Goal: Information Seeking & Learning: Learn about a topic

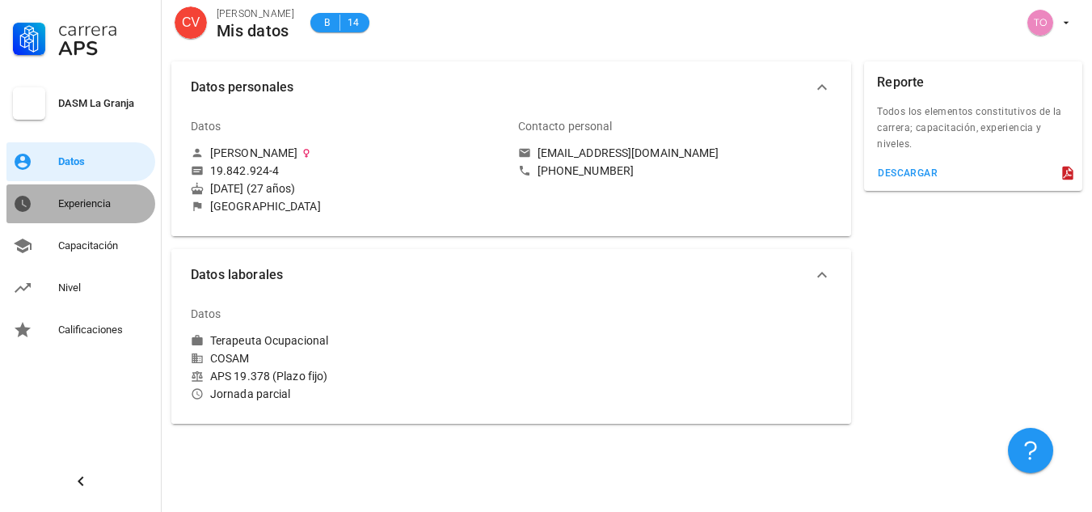
click at [114, 201] on div "Experiencia" at bounding box center [103, 203] width 91 height 13
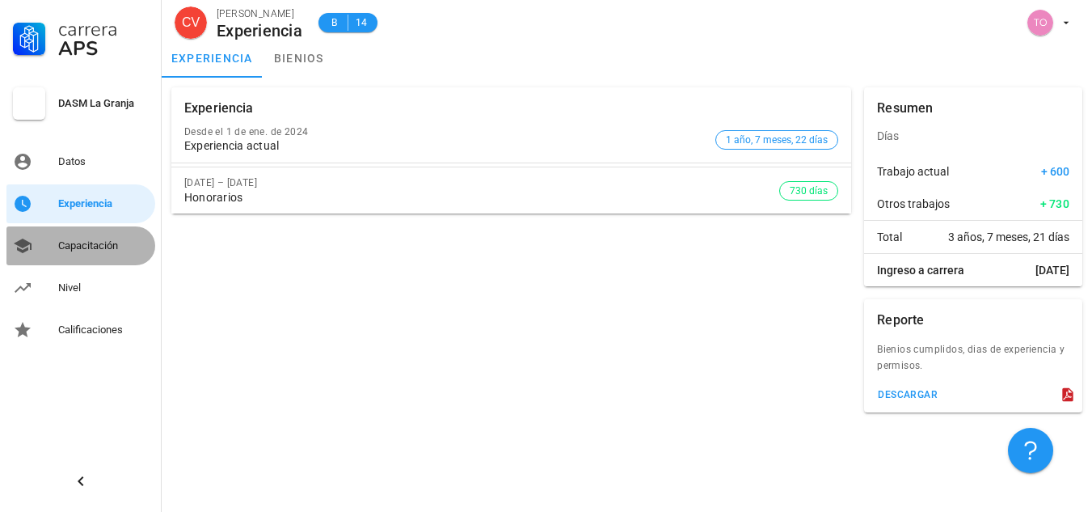
click at [116, 246] on div "Capacitación" at bounding box center [103, 245] width 91 height 13
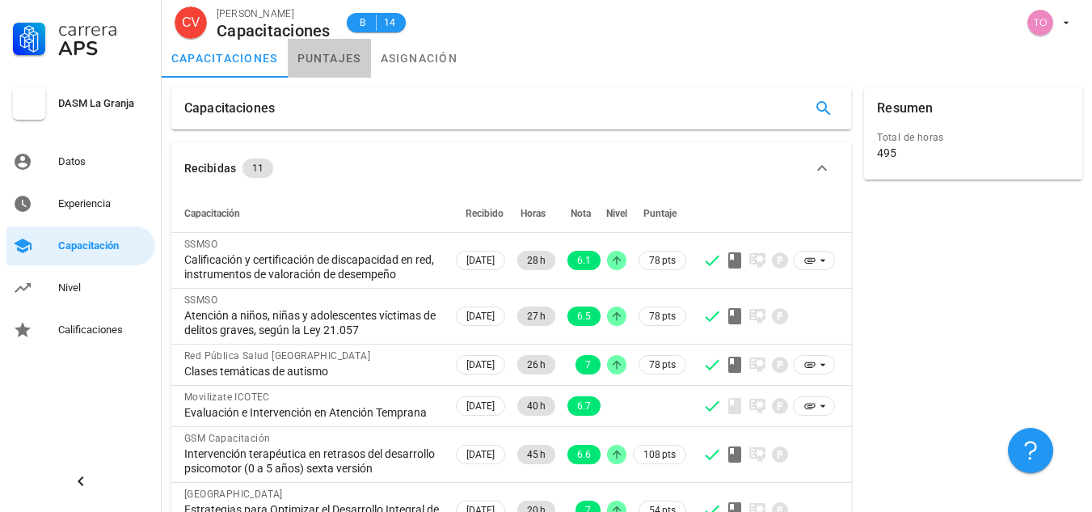
click at [325, 54] on link "puntajes" at bounding box center [329, 58] width 83 height 39
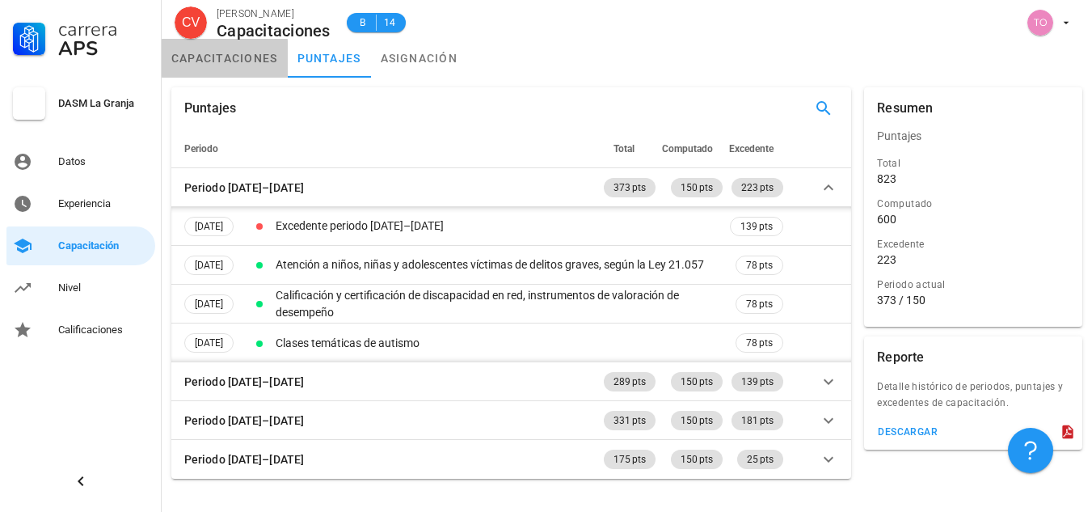
click at [253, 63] on link "capacitaciones" at bounding box center [225, 58] width 126 height 39
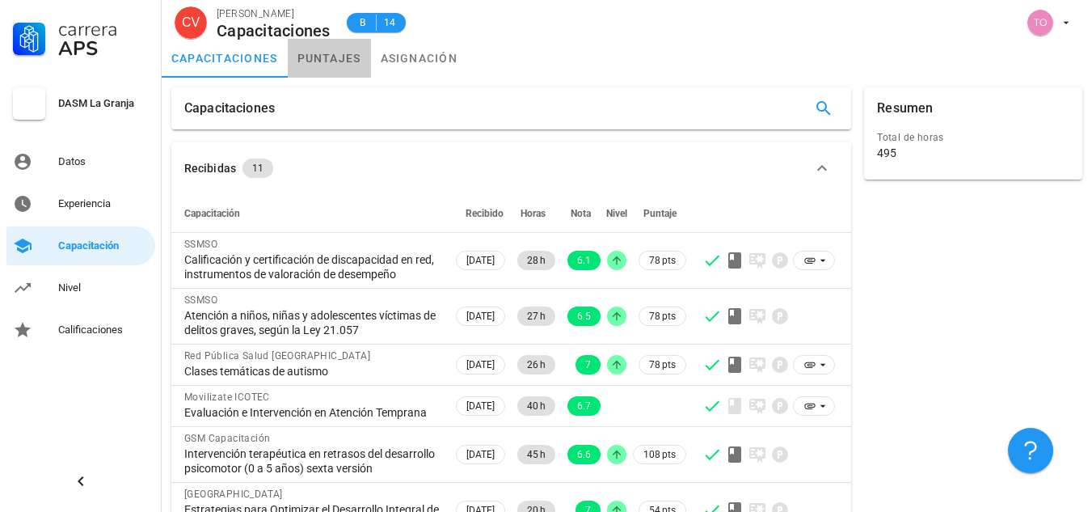
click at [339, 60] on link "puntajes" at bounding box center [329, 58] width 83 height 39
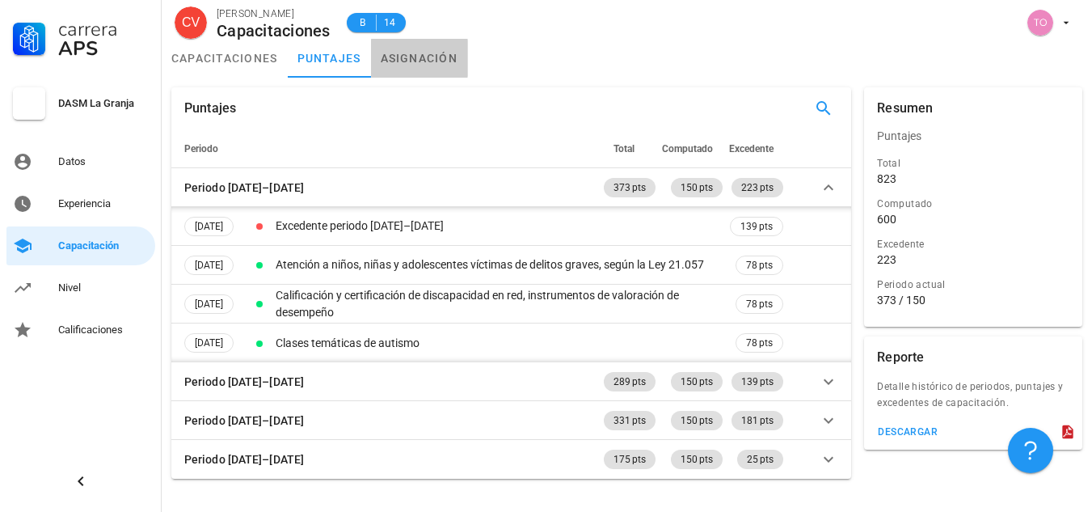
click at [409, 65] on link "asignación" at bounding box center [419, 58] width 97 height 39
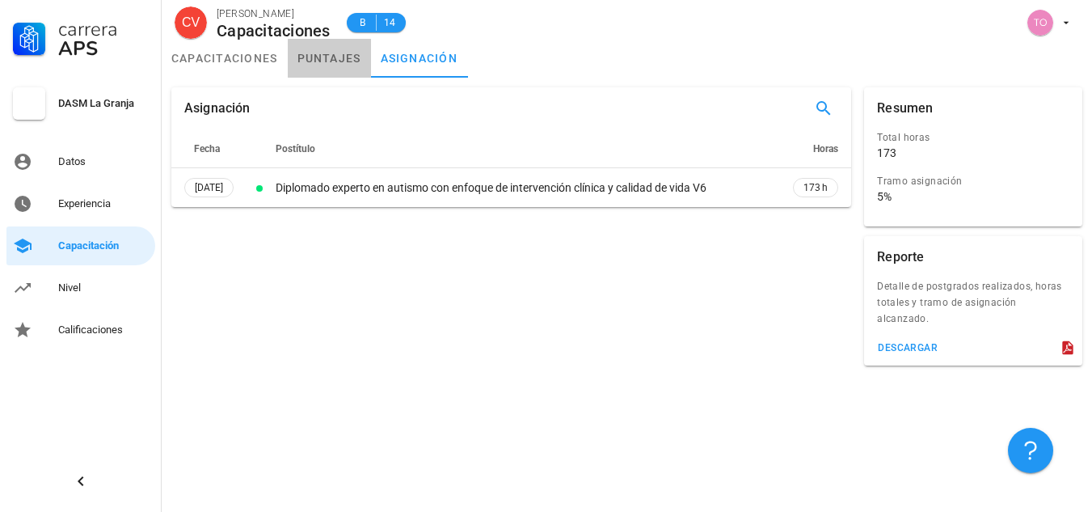
click at [320, 66] on link "puntajes" at bounding box center [329, 58] width 83 height 39
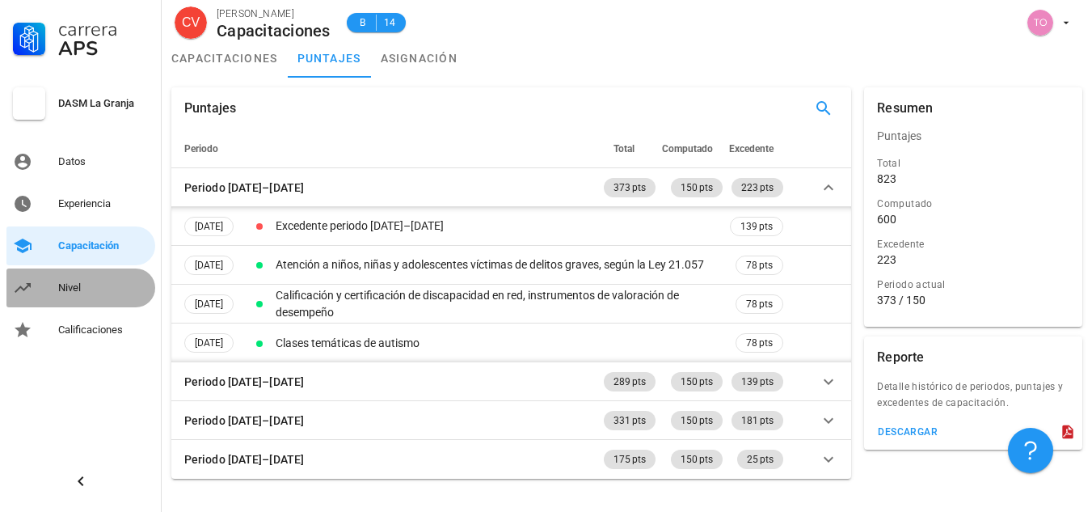
click at [90, 291] on div "Nivel" at bounding box center [103, 287] width 91 height 13
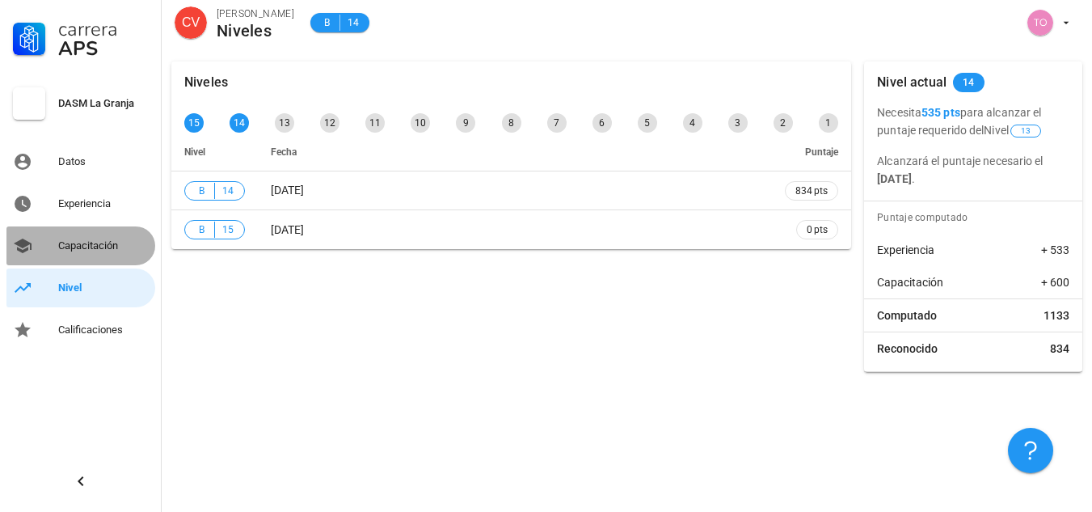
click at [111, 234] on div "Capacitación" at bounding box center [103, 246] width 91 height 26
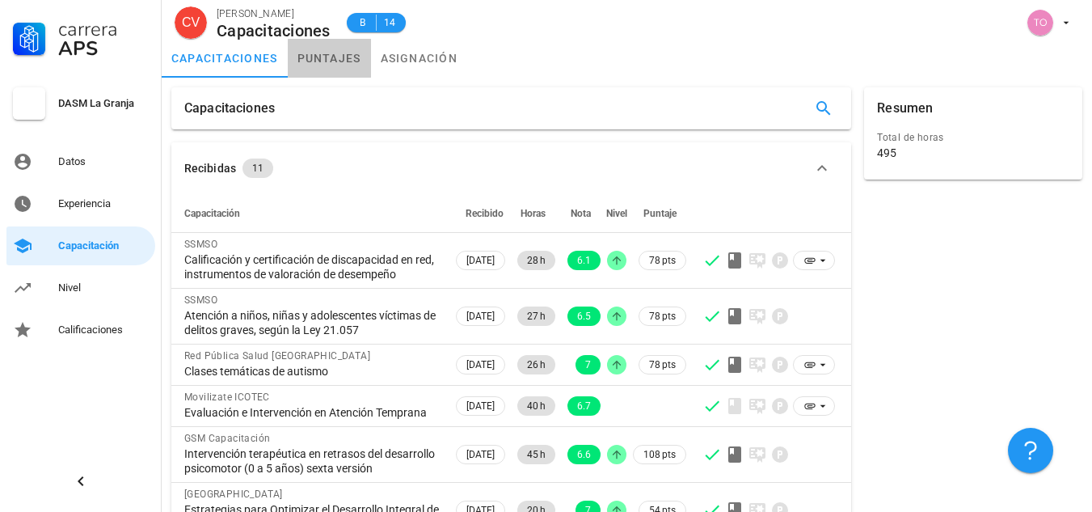
click at [340, 54] on link "puntajes" at bounding box center [329, 58] width 83 height 39
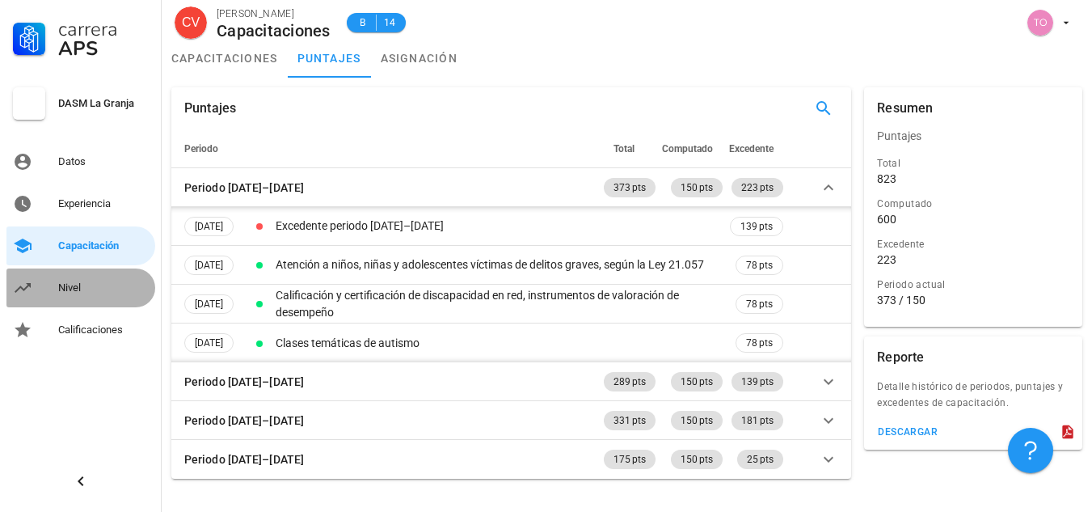
click at [74, 286] on div "Nivel" at bounding box center [103, 287] width 91 height 13
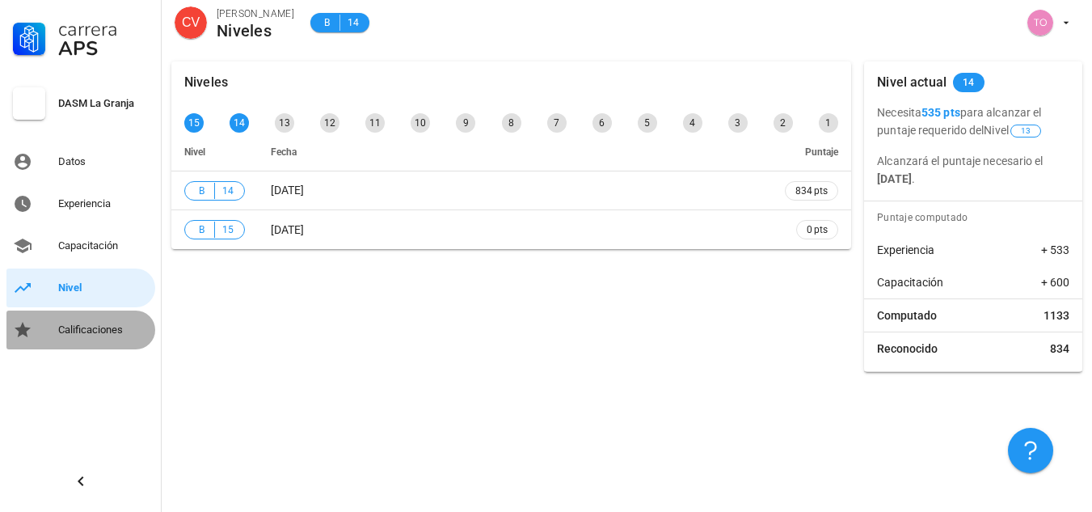
click at [83, 344] on link "Calificaciones" at bounding box center [80, 329] width 149 height 39
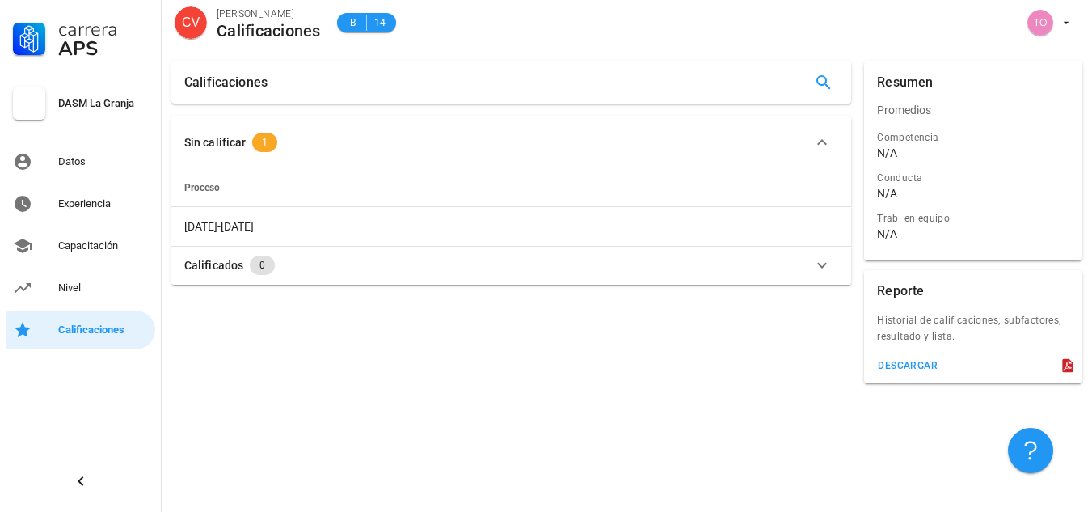
click at [820, 144] on icon "button" at bounding box center [822, 142] width 19 height 19
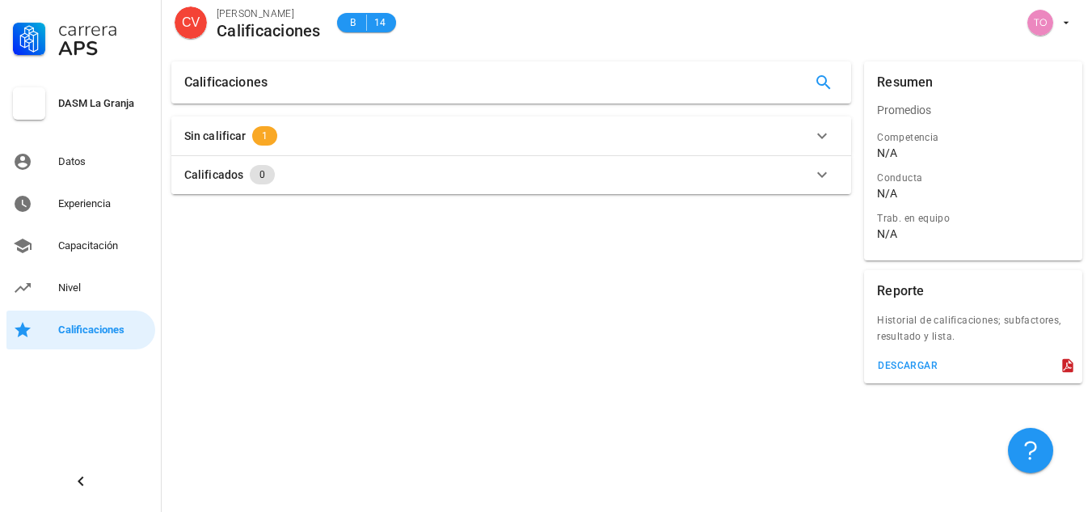
click at [820, 144] on icon "button" at bounding box center [822, 135] width 19 height 19
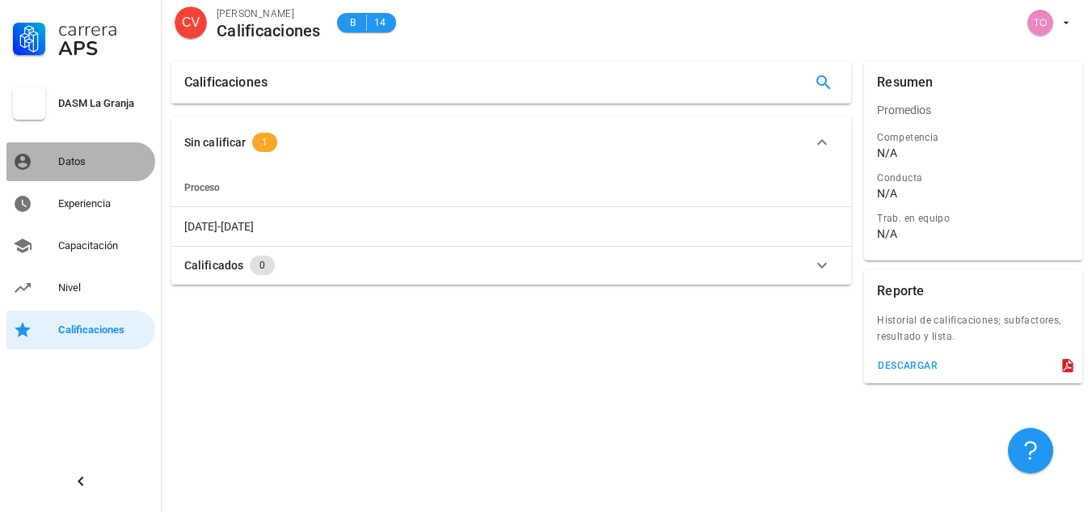
click at [81, 163] on div "Datos" at bounding box center [103, 161] width 91 height 13
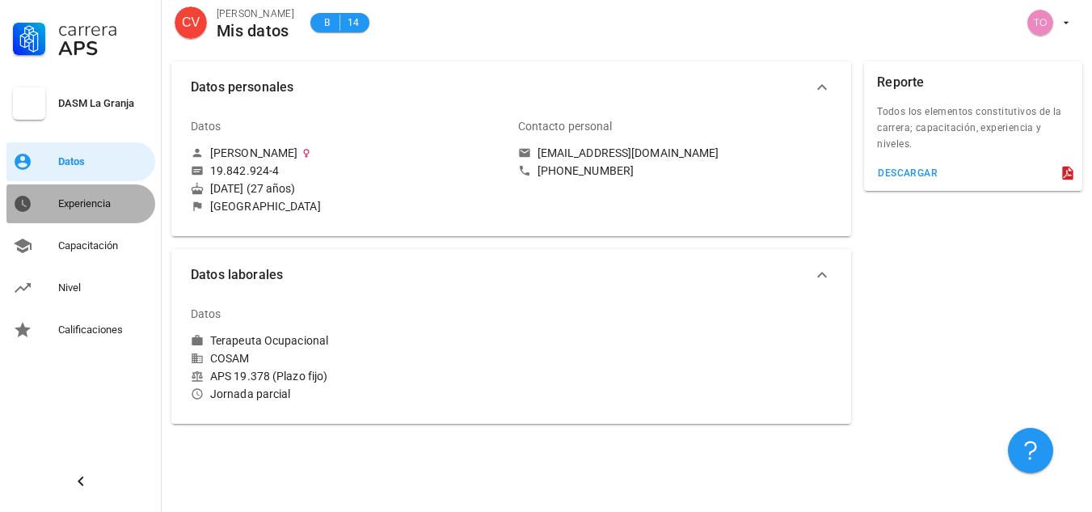
click at [95, 215] on div "Experiencia" at bounding box center [103, 204] width 91 height 26
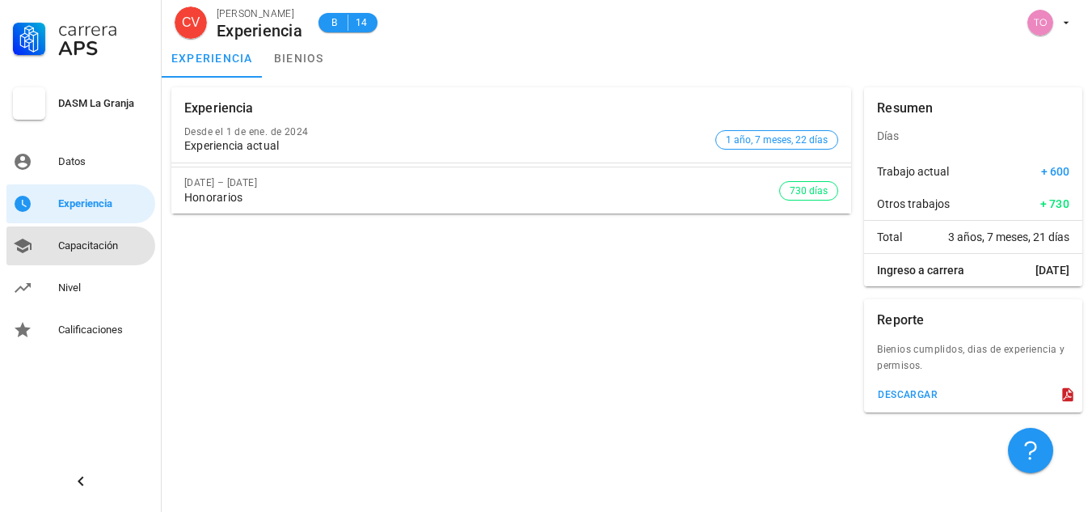
click at [108, 257] on div "Capacitación" at bounding box center [103, 246] width 91 height 26
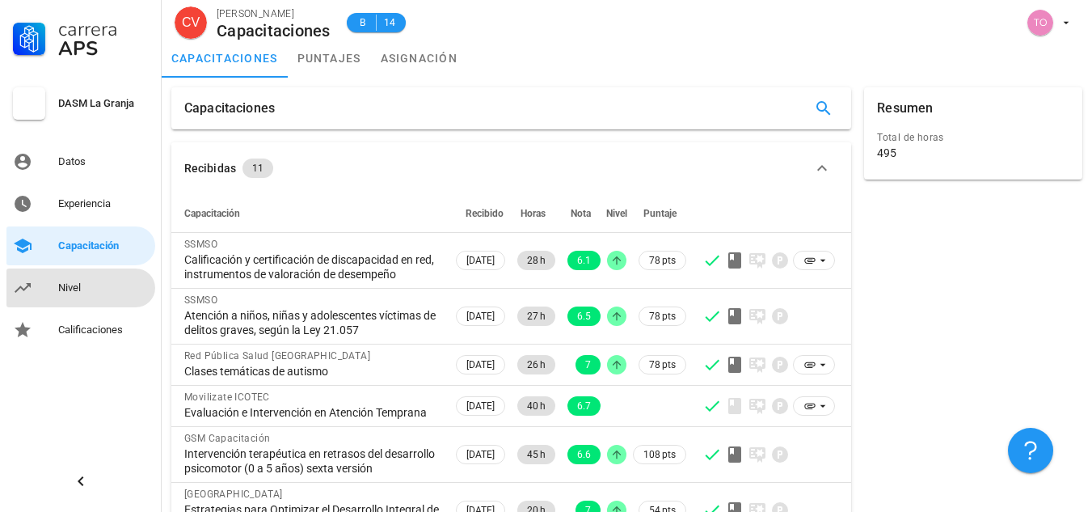
click at [95, 281] on div "Nivel" at bounding box center [103, 287] width 91 height 13
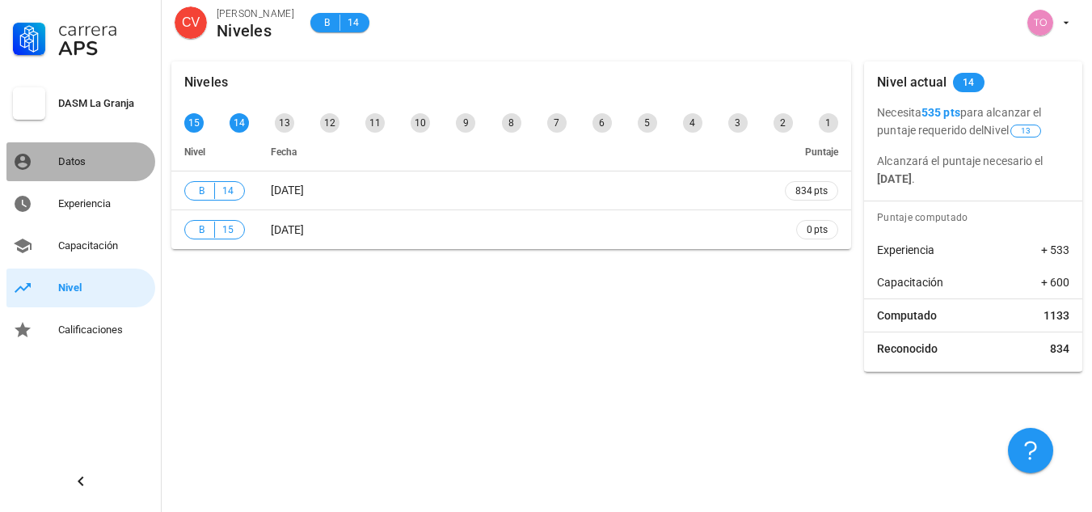
click at [120, 161] on div "Datos" at bounding box center [103, 161] width 91 height 13
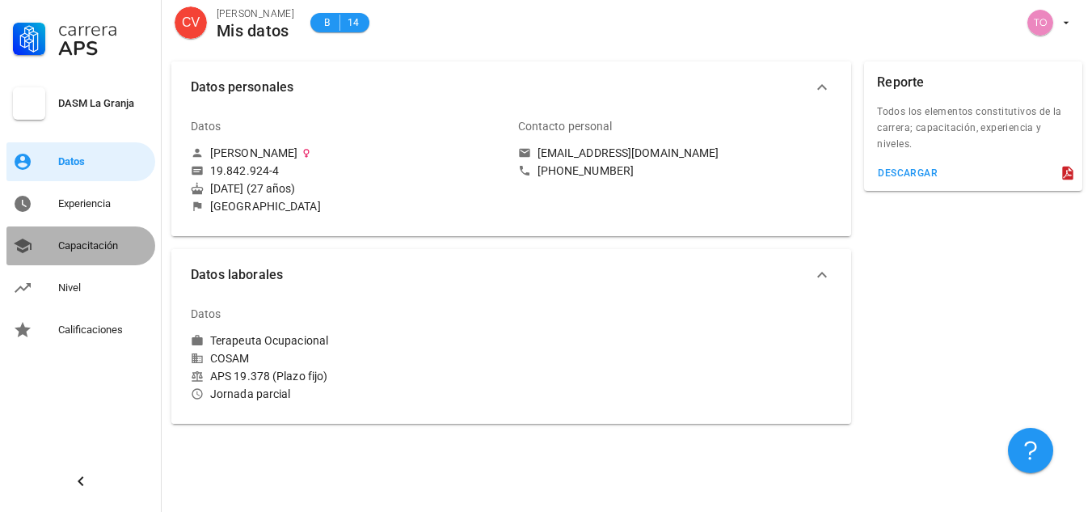
click at [97, 247] on div "Capacitación" at bounding box center [103, 245] width 91 height 13
